Goal: Use online tool/utility: Utilize a website feature to perform a specific function

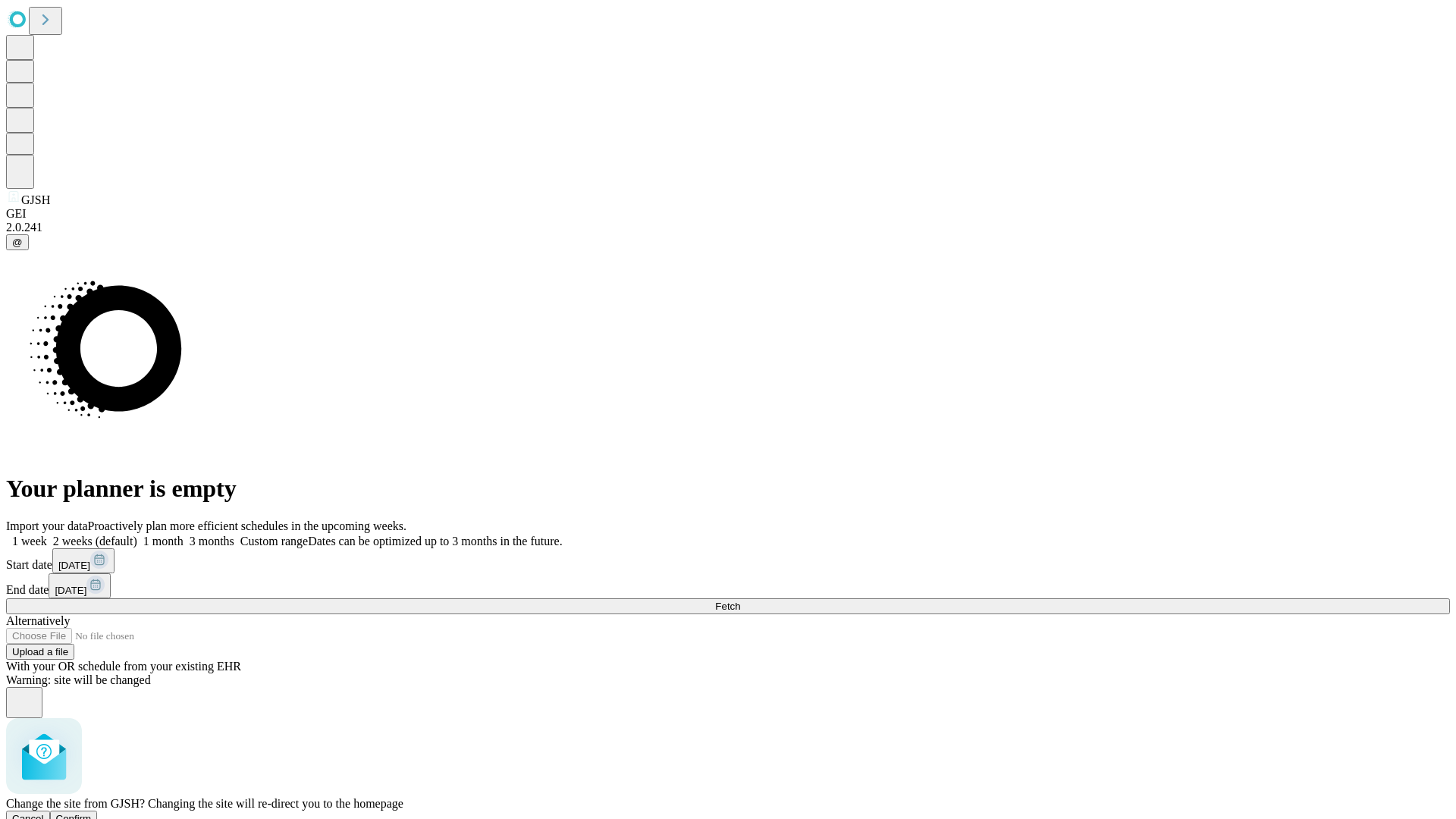
click at [92, 813] on span "Confirm" at bounding box center [73, 819] width 36 height 12
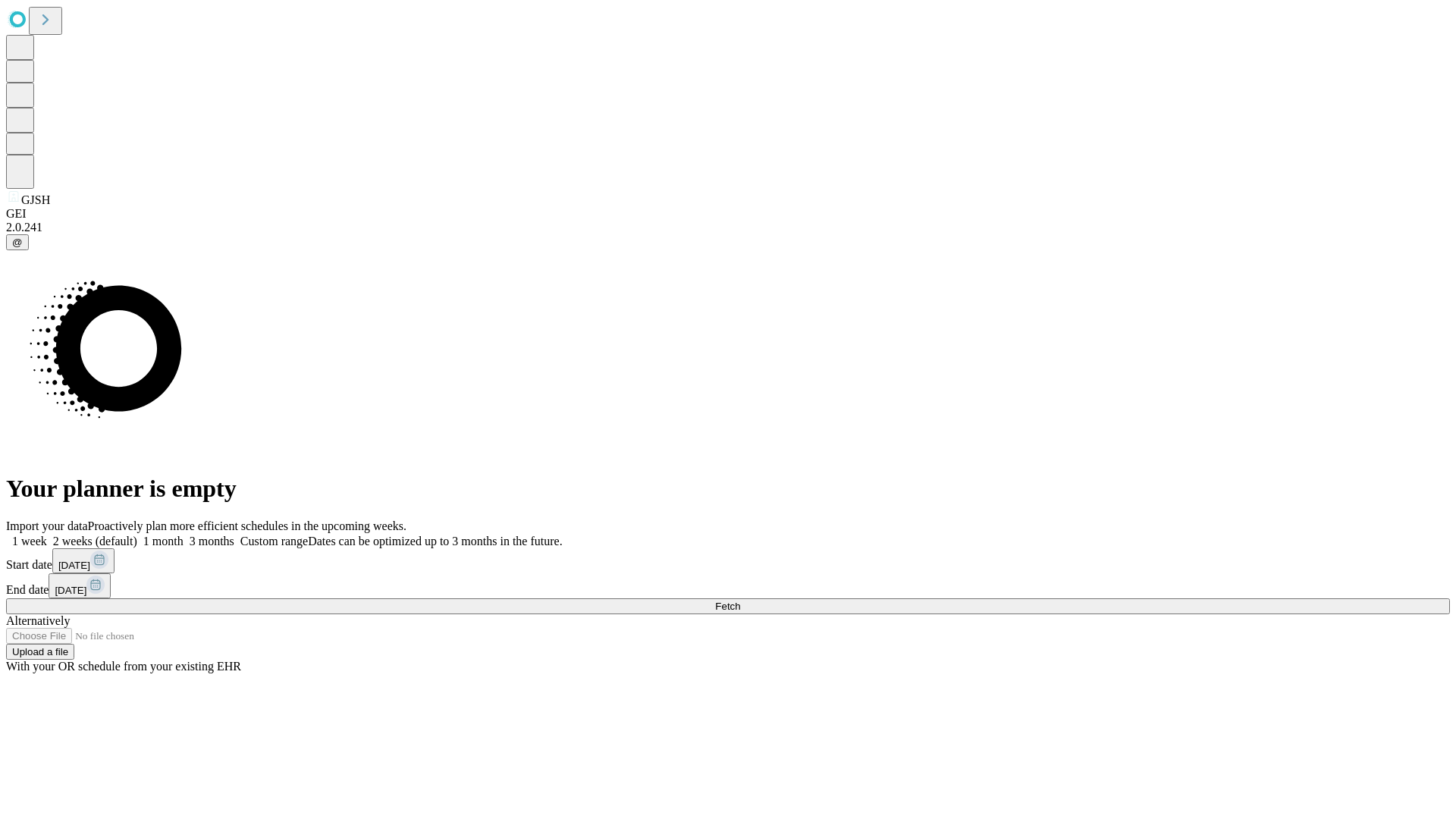
click at [47, 534] on label "1 week" at bounding box center [26, 540] width 41 height 13
click at [740, 601] on span "Fetch" at bounding box center [728, 607] width 25 height 12
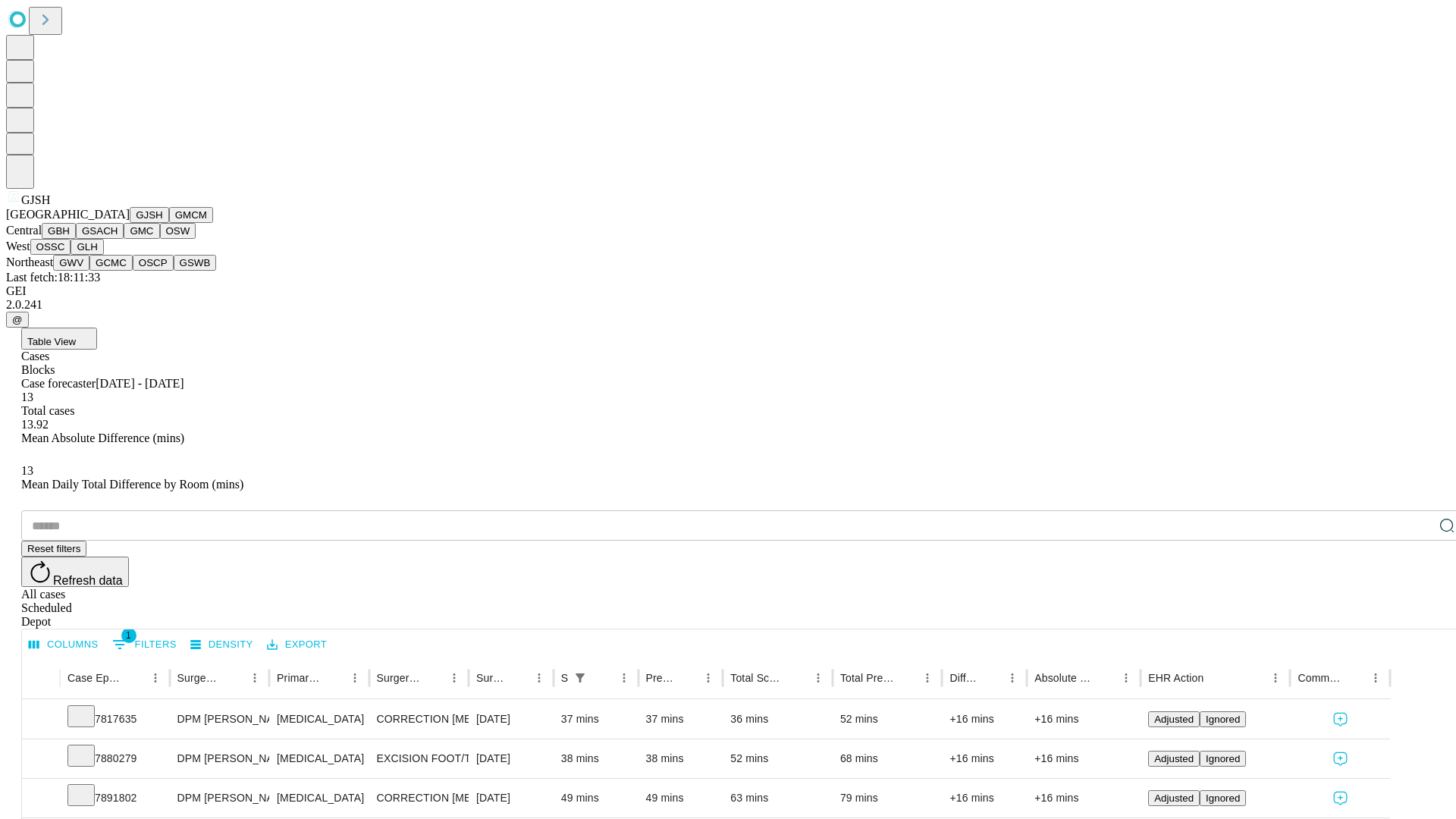
click at [169, 223] on button "GMCM" at bounding box center [191, 215] width 44 height 16
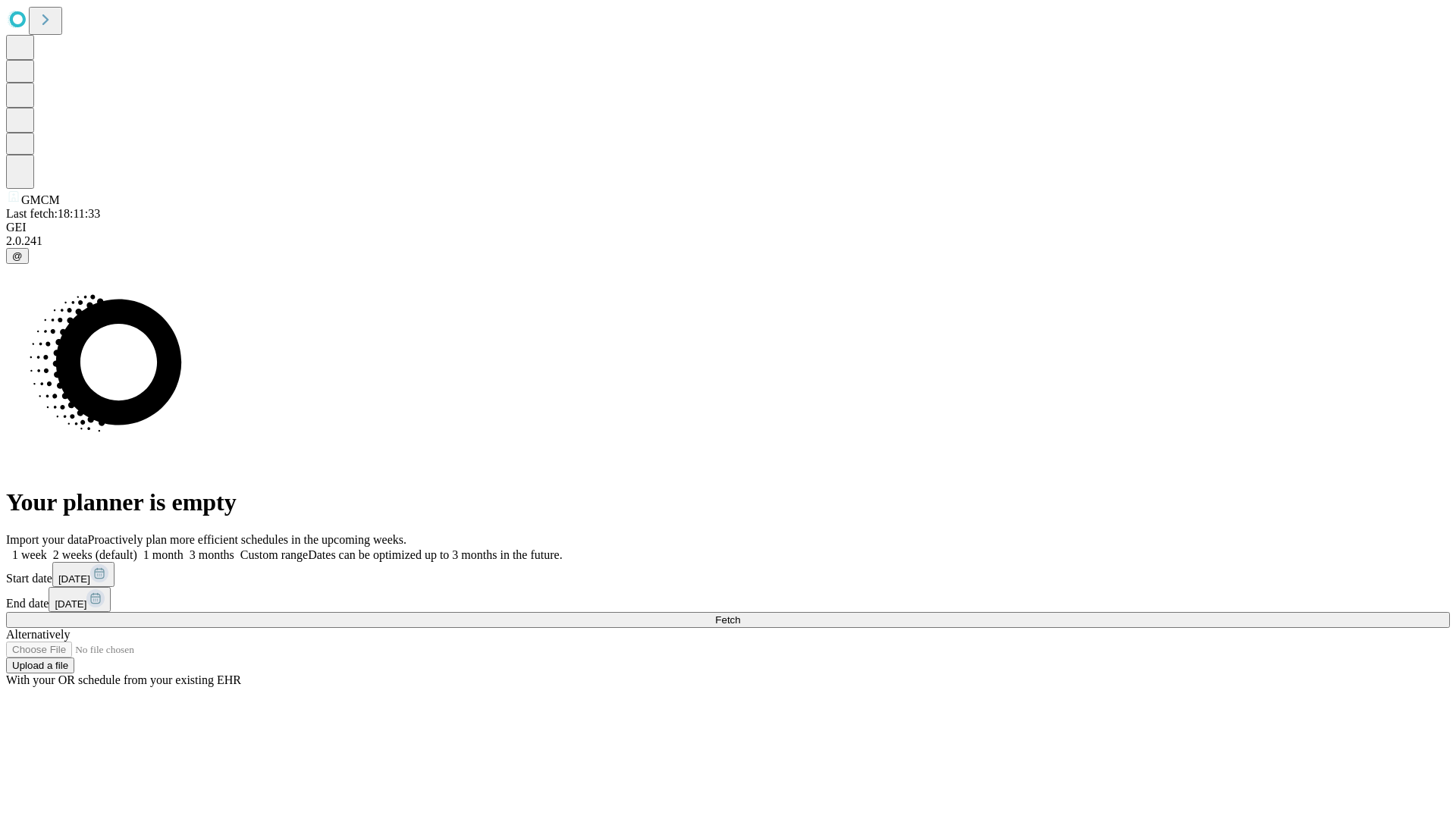
click at [47, 548] on label "1 week" at bounding box center [26, 554] width 41 height 13
click at [740, 614] on span "Fetch" at bounding box center [728, 620] width 25 height 12
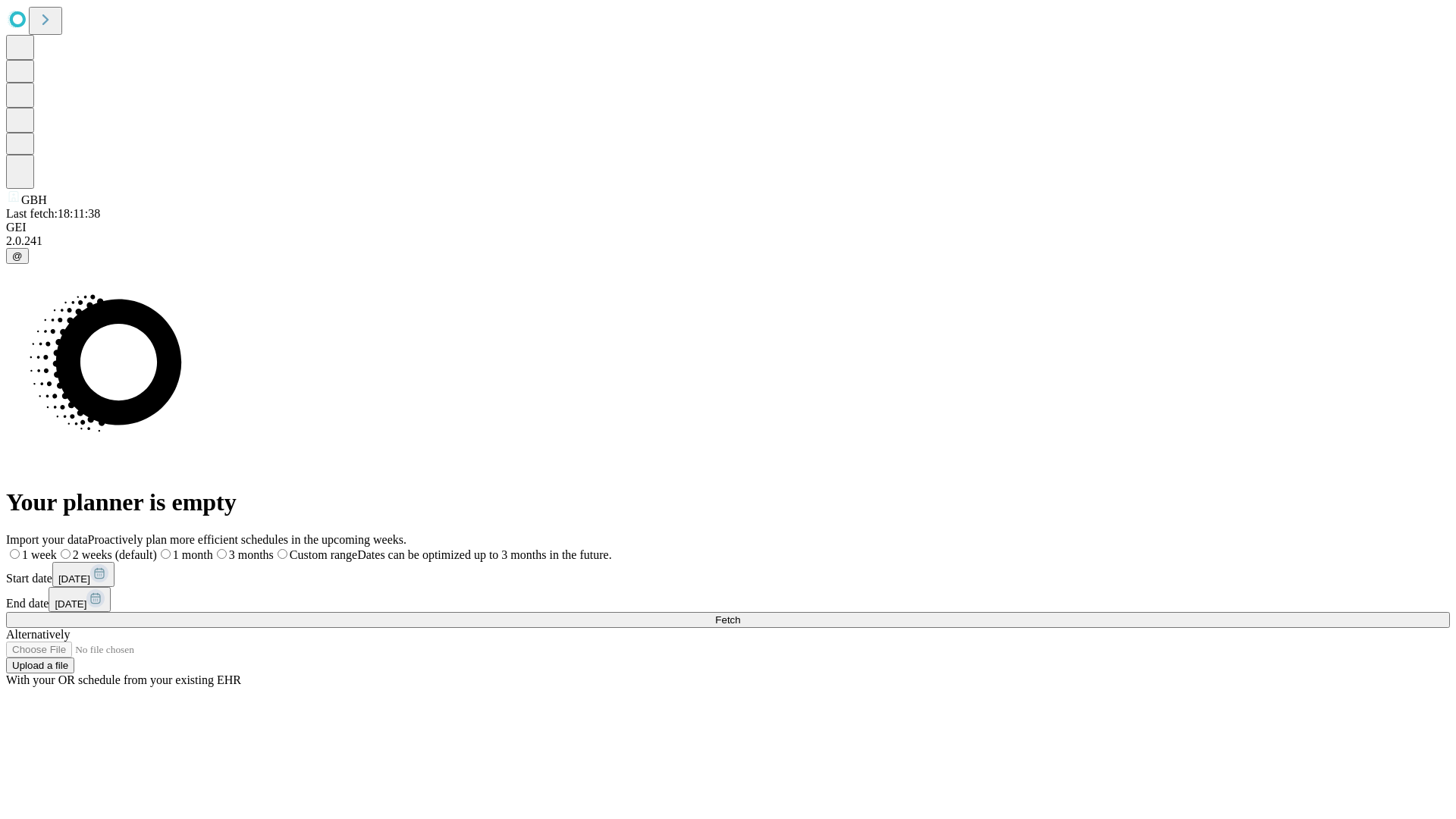
click at [57, 548] on label "1 week" at bounding box center [31, 554] width 51 height 13
click at [740, 614] on span "Fetch" at bounding box center [728, 620] width 25 height 12
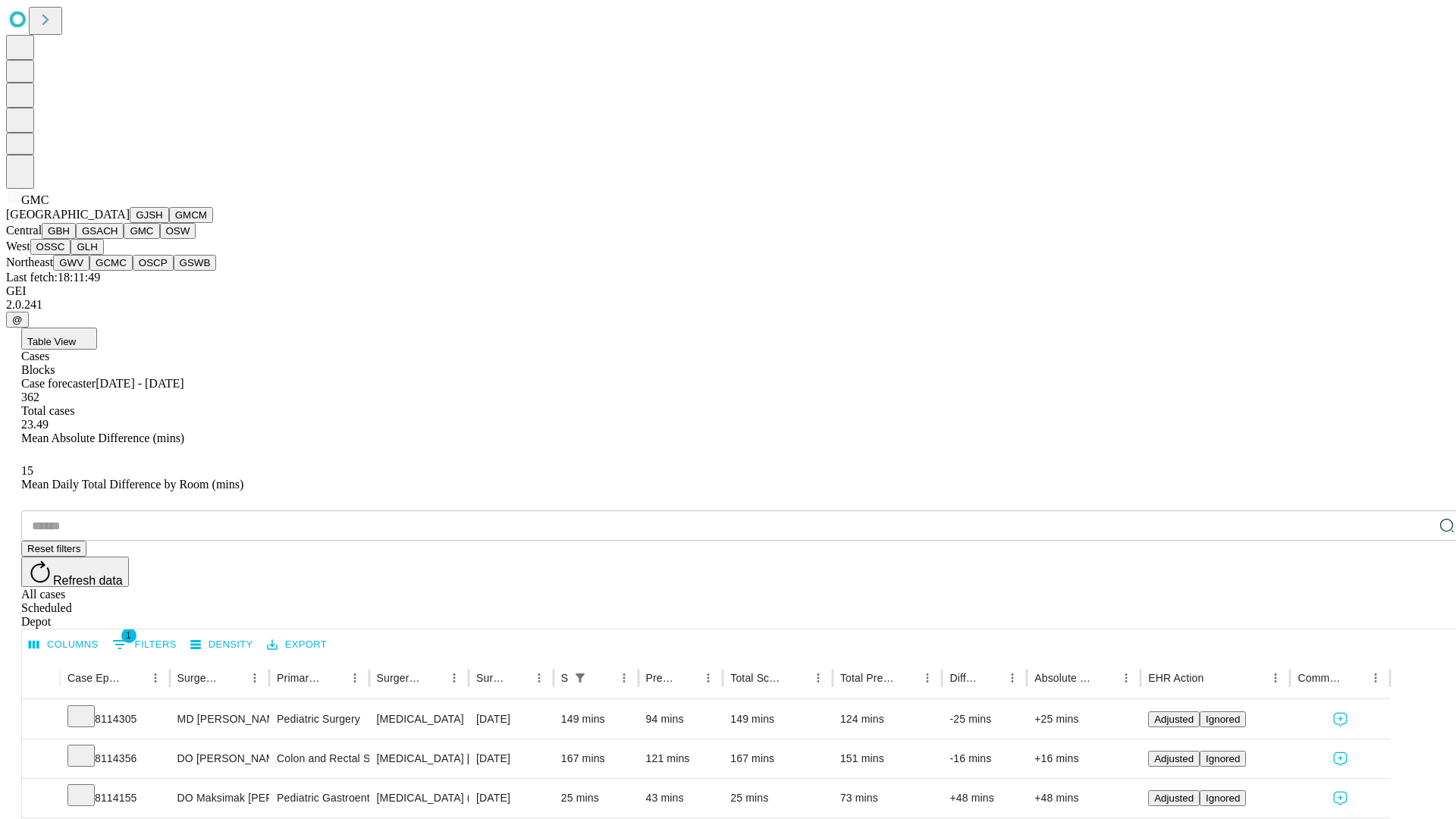
click at [160, 239] on button "OSW" at bounding box center [179, 231] width 37 height 16
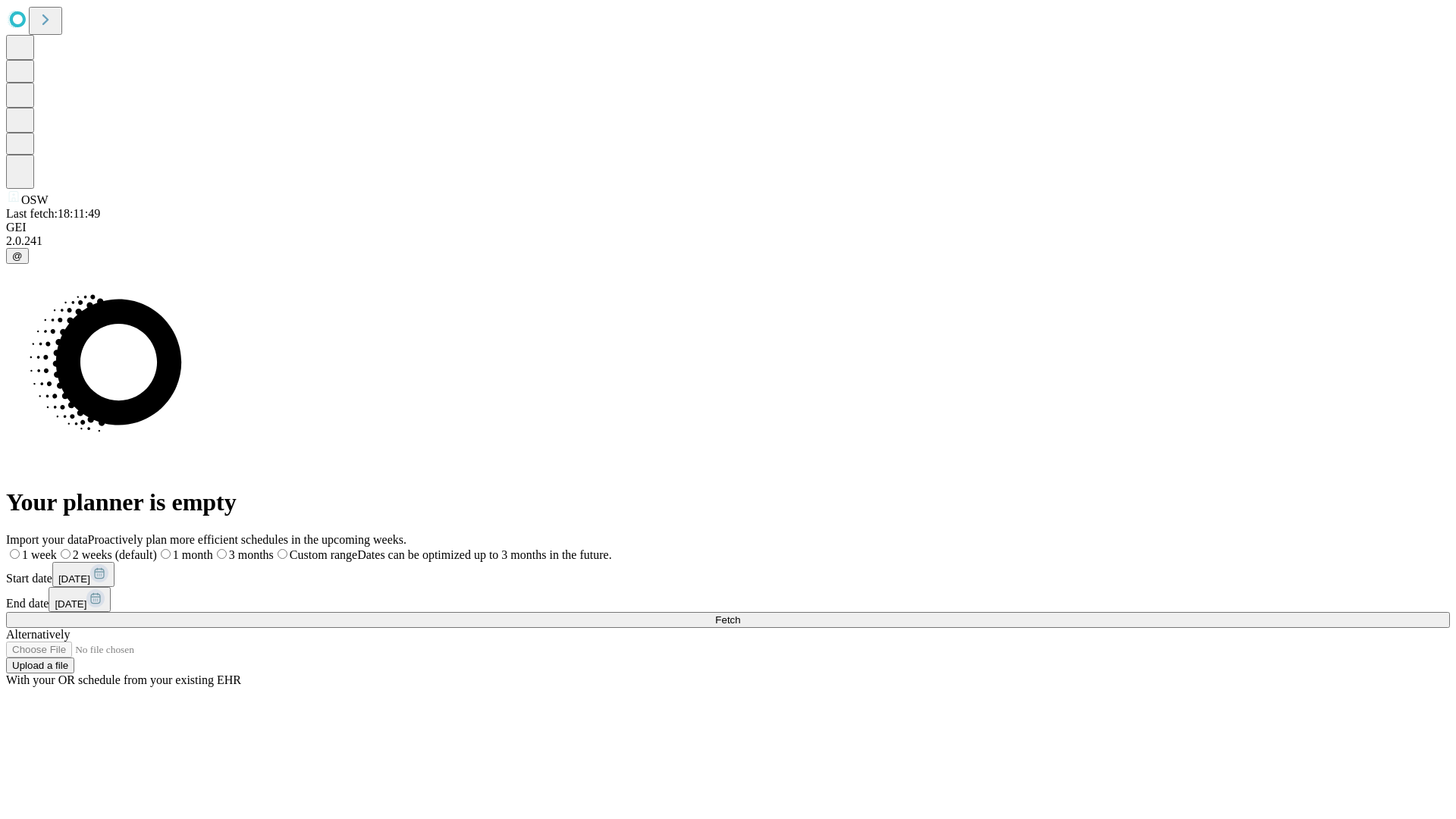
click at [57, 548] on label "1 week" at bounding box center [31, 554] width 51 height 13
click at [740, 614] on span "Fetch" at bounding box center [728, 620] width 25 height 12
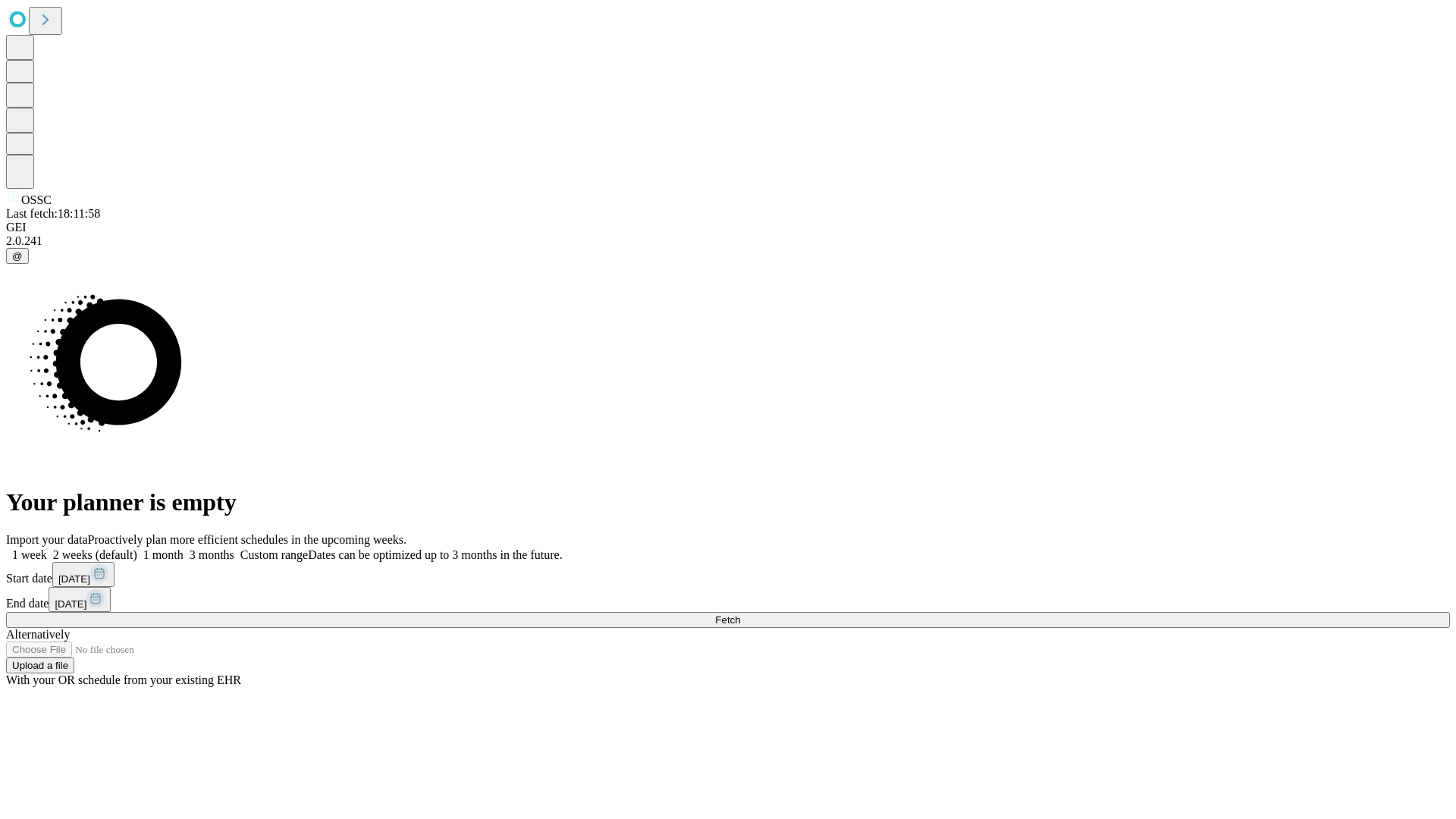
click at [47, 548] on label "1 week" at bounding box center [26, 554] width 41 height 13
click at [740, 614] on span "Fetch" at bounding box center [728, 620] width 25 height 12
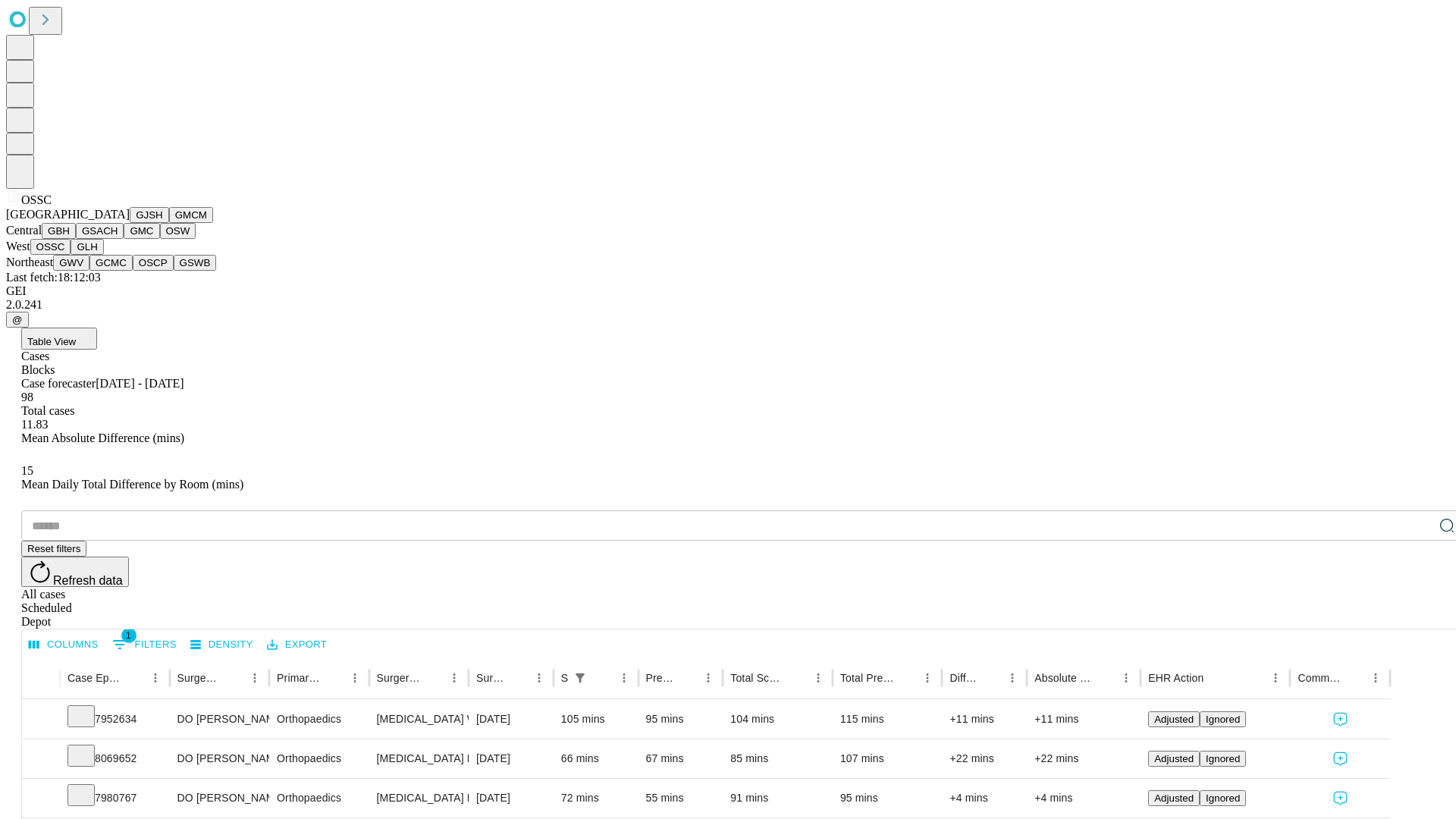
click at [103, 255] on button "GLH" at bounding box center [87, 247] width 33 height 16
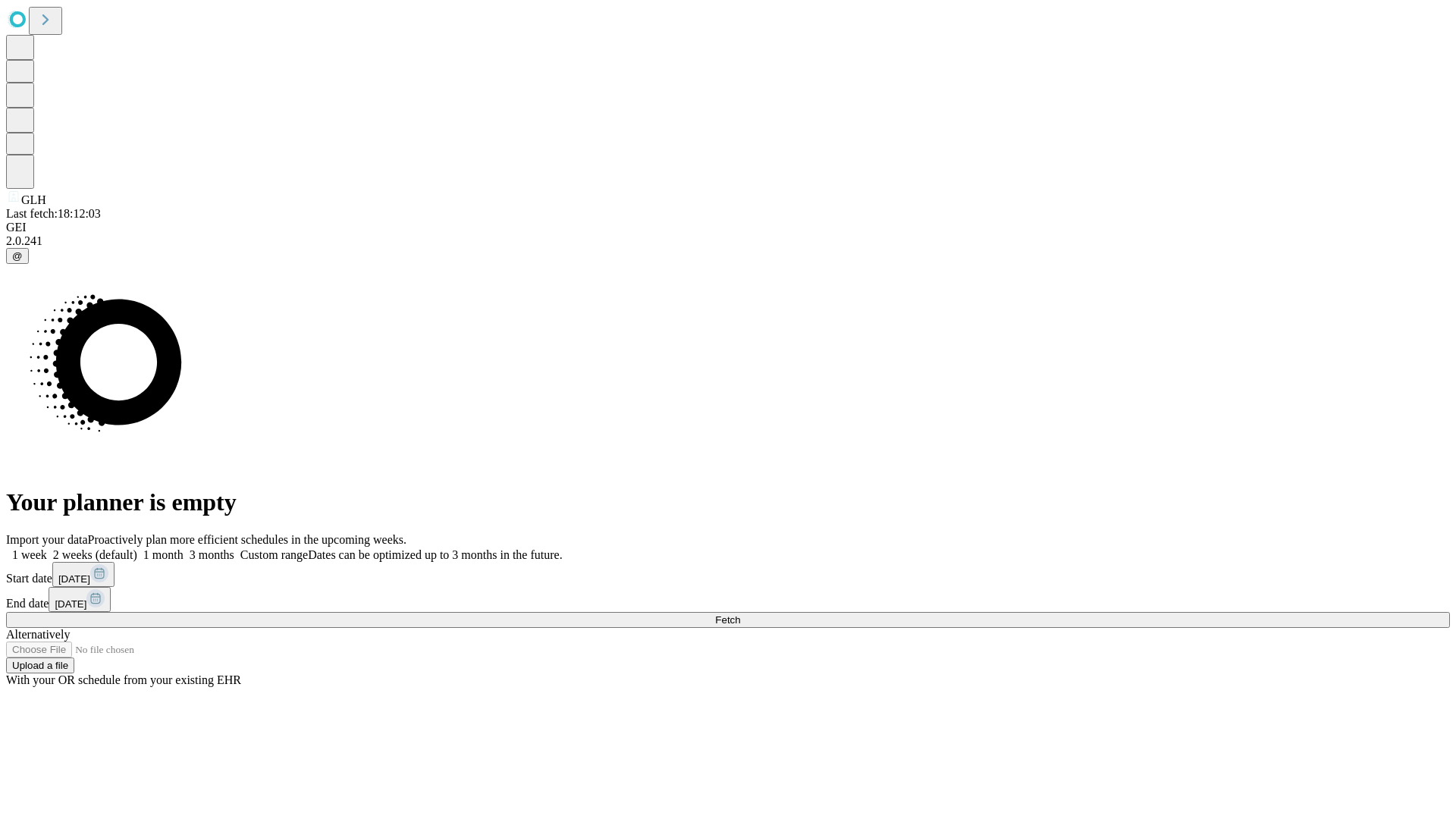
click at [47, 548] on label "1 week" at bounding box center [26, 554] width 41 height 13
click at [740, 614] on span "Fetch" at bounding box center [728, 620] width 25 height 12
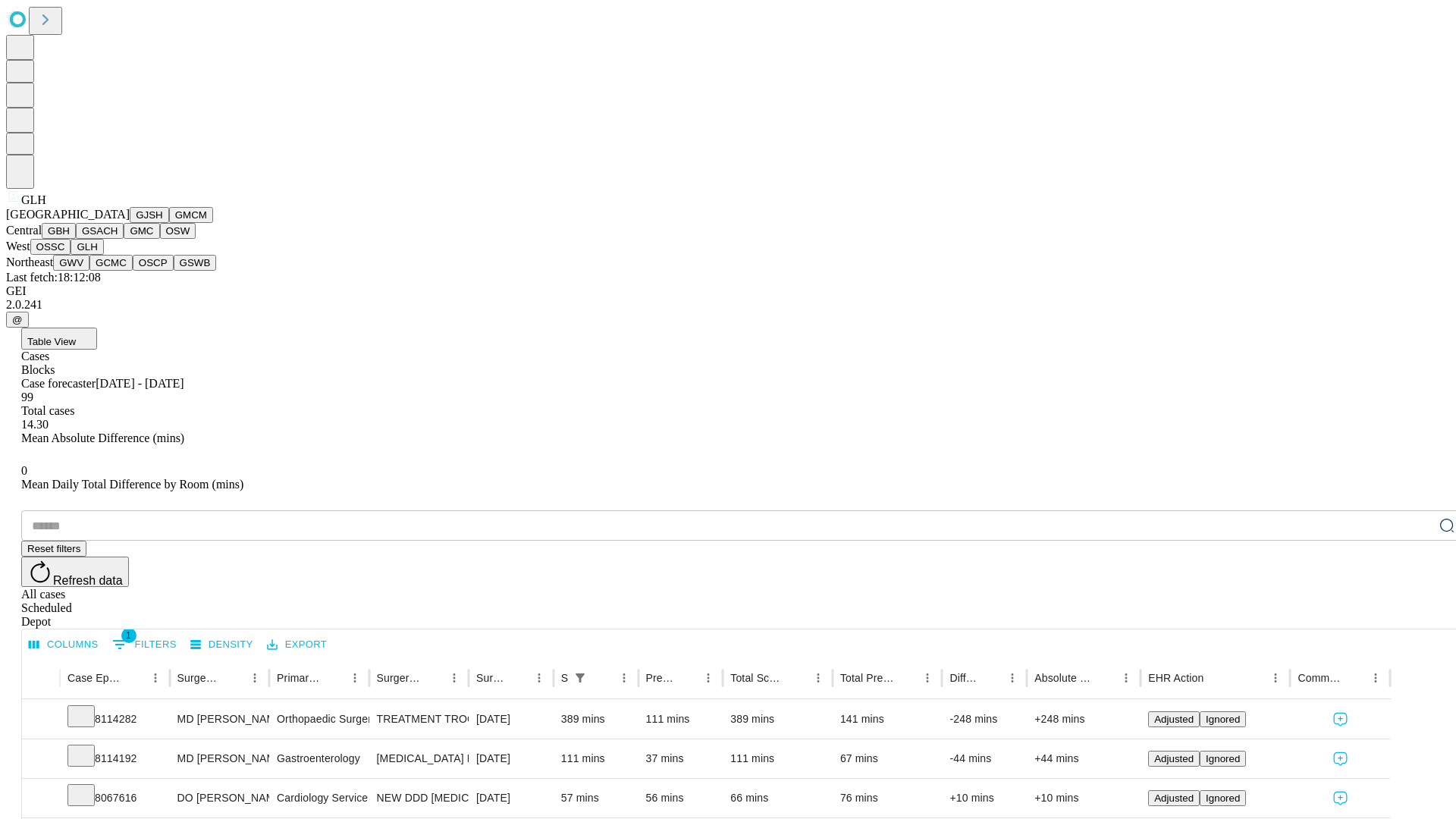
click at [90, 271] on button "GWV" at bounding box center [71, 262] width 37 height 16
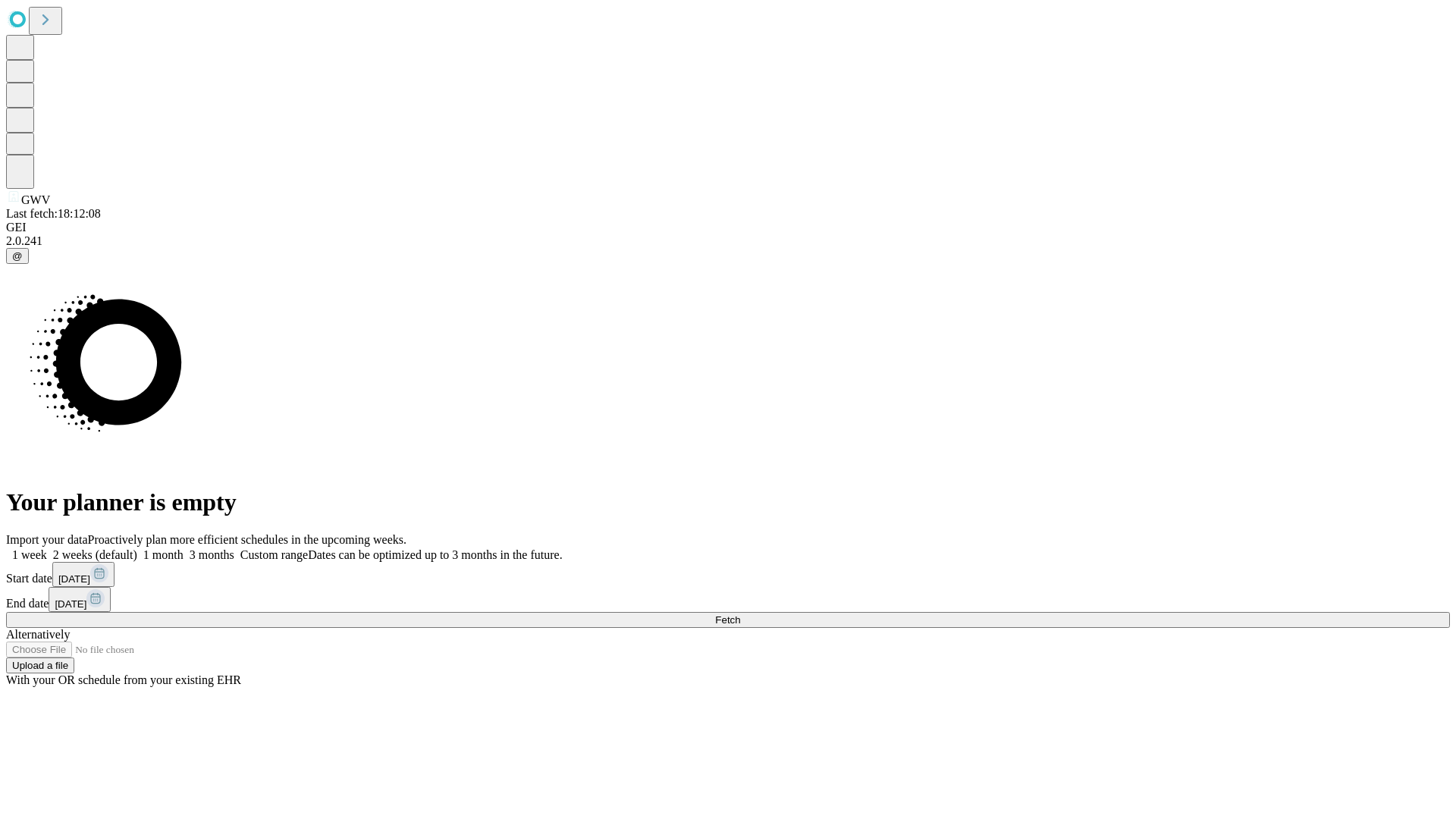
click at [47, 548] on label "1 week" at bounding box center [26, 554] width 41 height 13
click at [740, 614] on span "Fetch" at bounding box center [728, 620] width 25 height 12
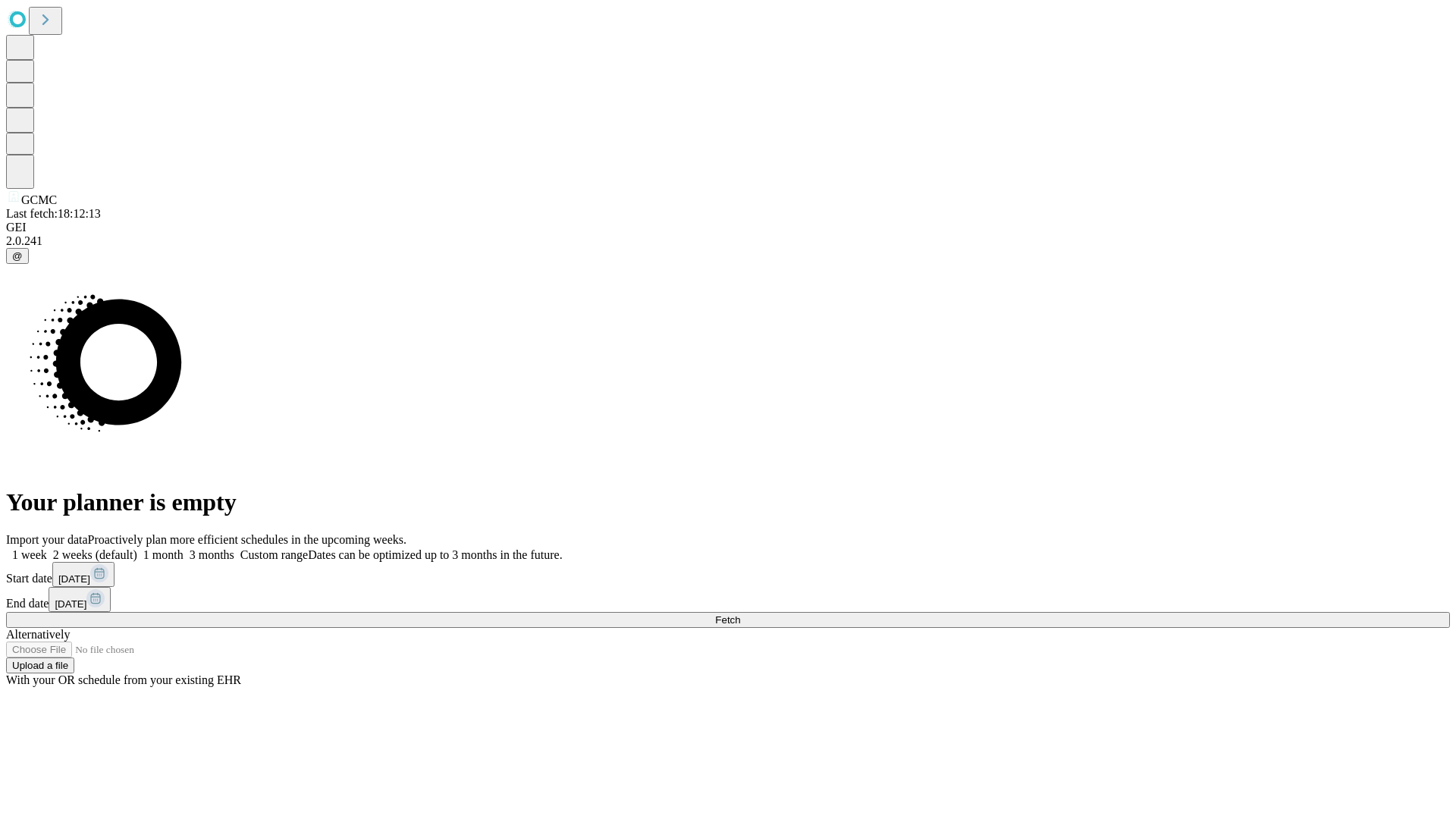
click at [740, 614] on span "Fetch" at bounding box center [728, 620] width 25 height 12
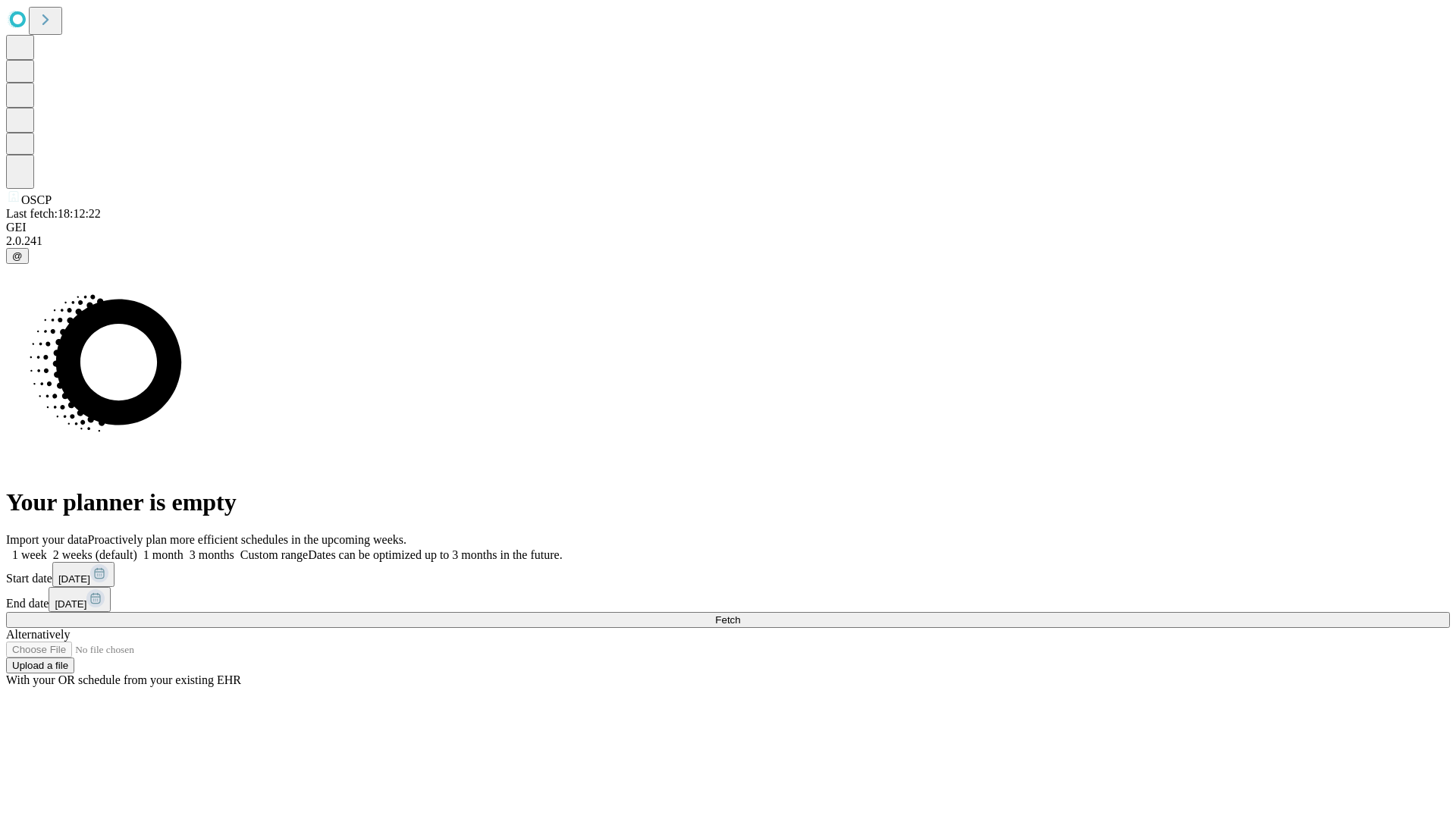
click at [47, 548] on label "1 week" at bounding box center [26, 554] width 41 height 13
click at [740, 614] on span "Fetch" at bounding box center [728, 620] width 25 height 12
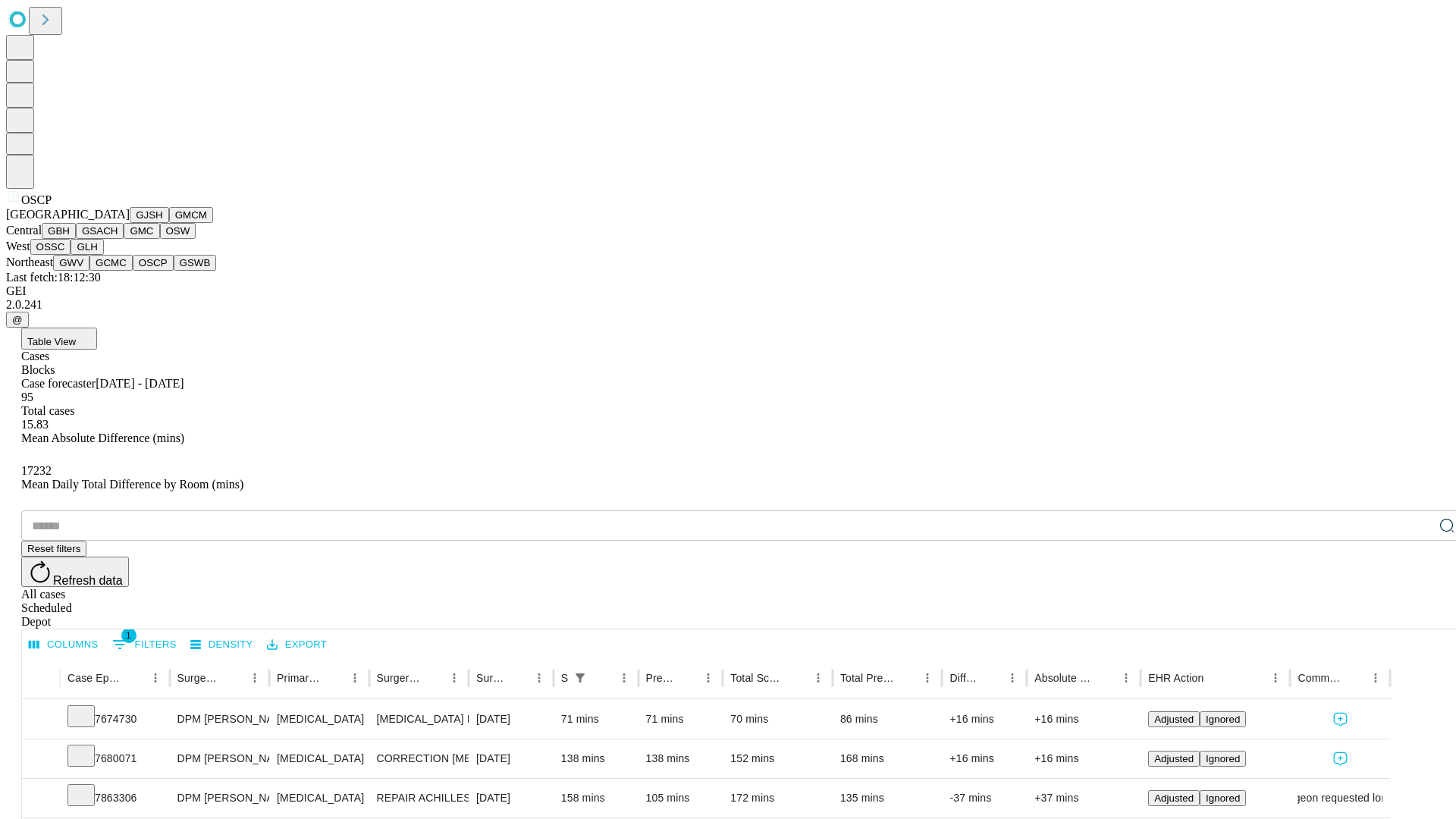
click at [174, 271] on button "GSWB" at bounding box center [195, 262] width 43 height 16
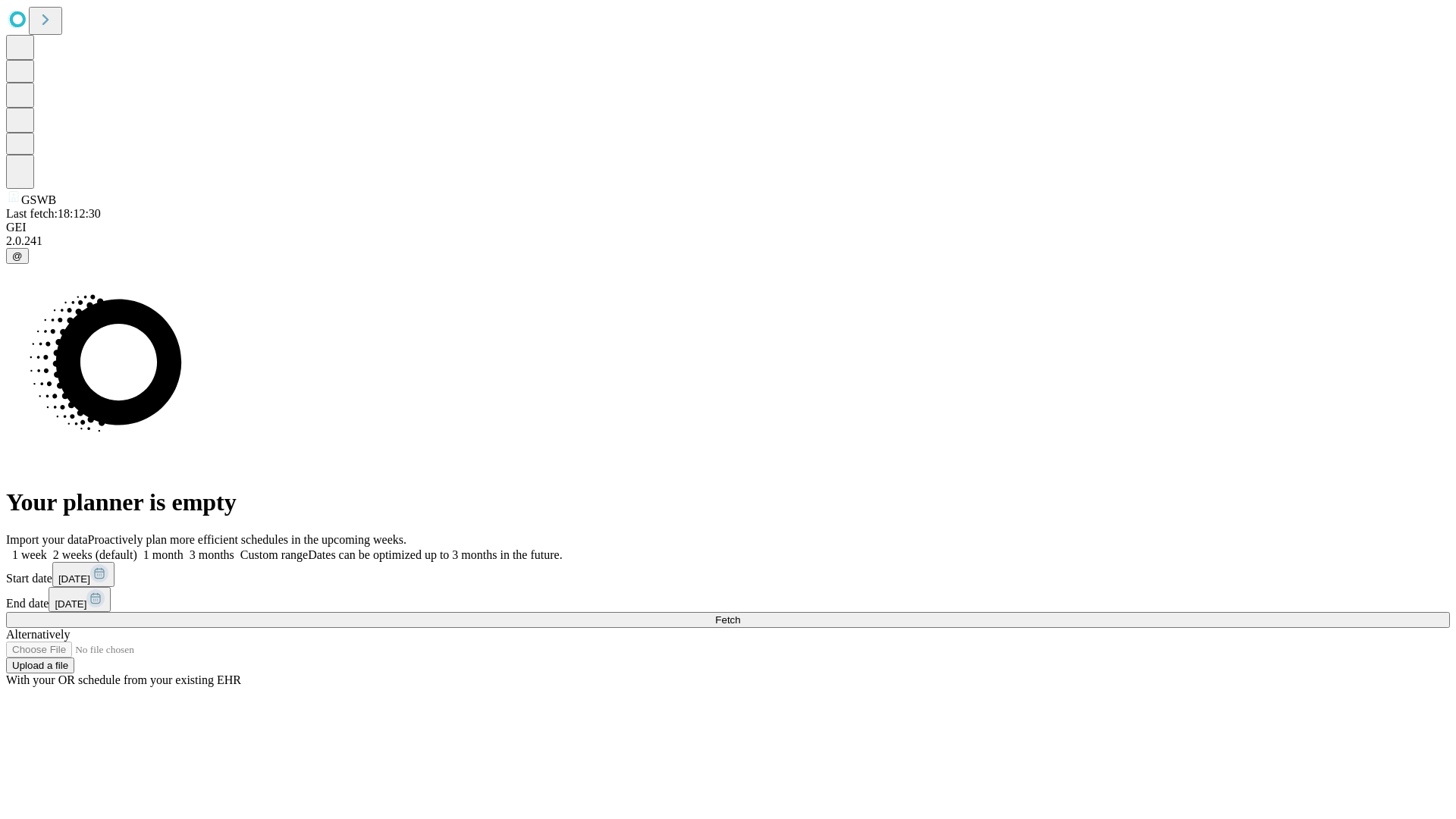
click at [47, 548] on label "1 week" at bounding box center [26, 554] width 41 height 13
click at [740, 614] on span "Fetch" at bounding box center [728, 620] width 25 height 12
